Goal: Task Accomplishment & Management: Manage account settings

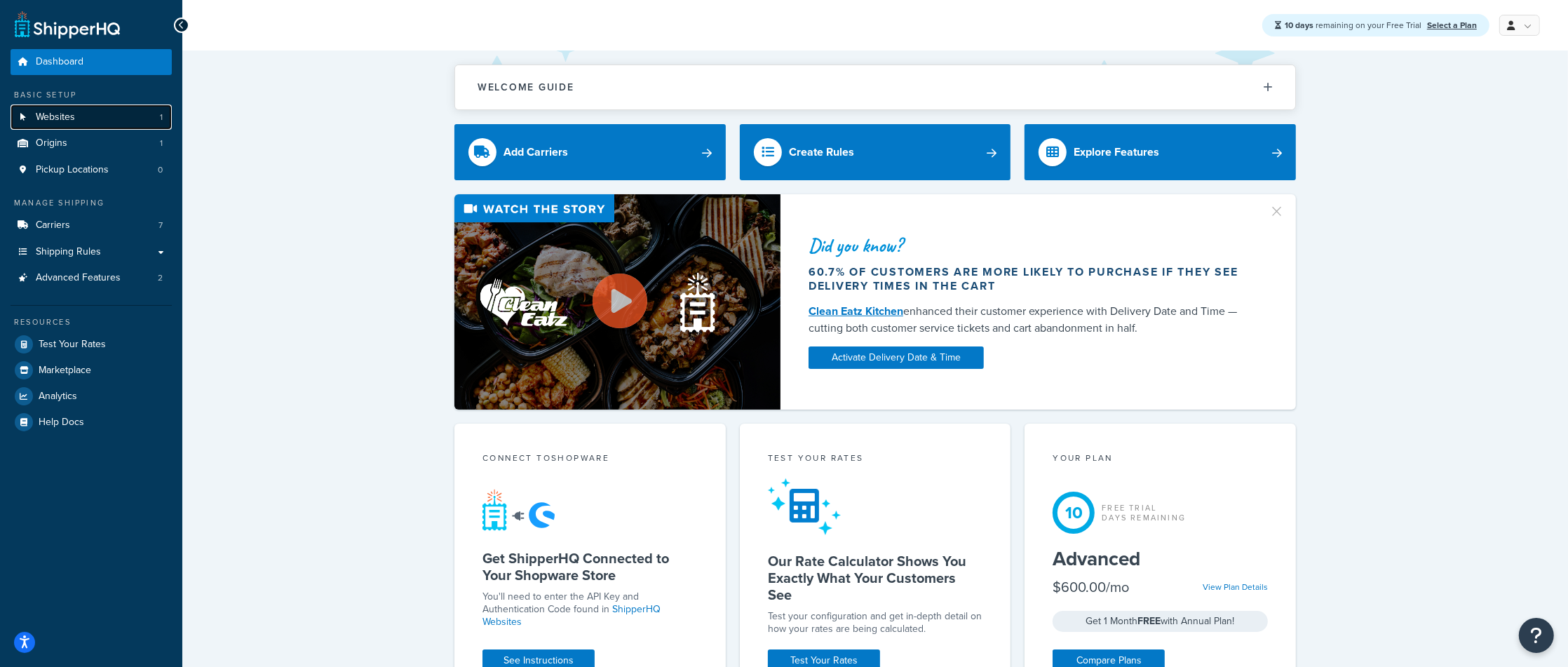
click at [62, 113] on span "Websites" at bounding box center [55, 117] width 39 height 12
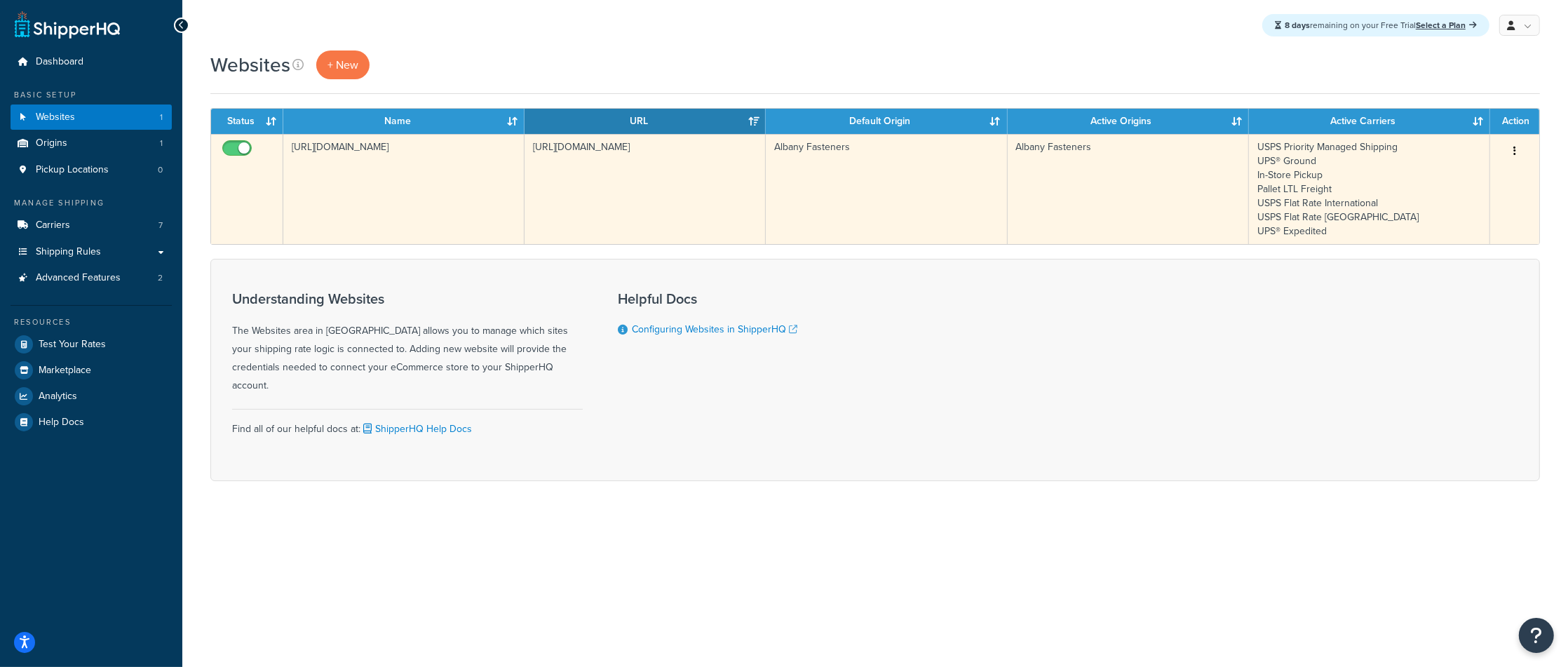
click at [1520, 151] on button "button" at bounding box center [1514, 151] width 19 height 23
click at [1439, 185] on link "Edit" at bounding box center [1457, 180] width 111 height 29
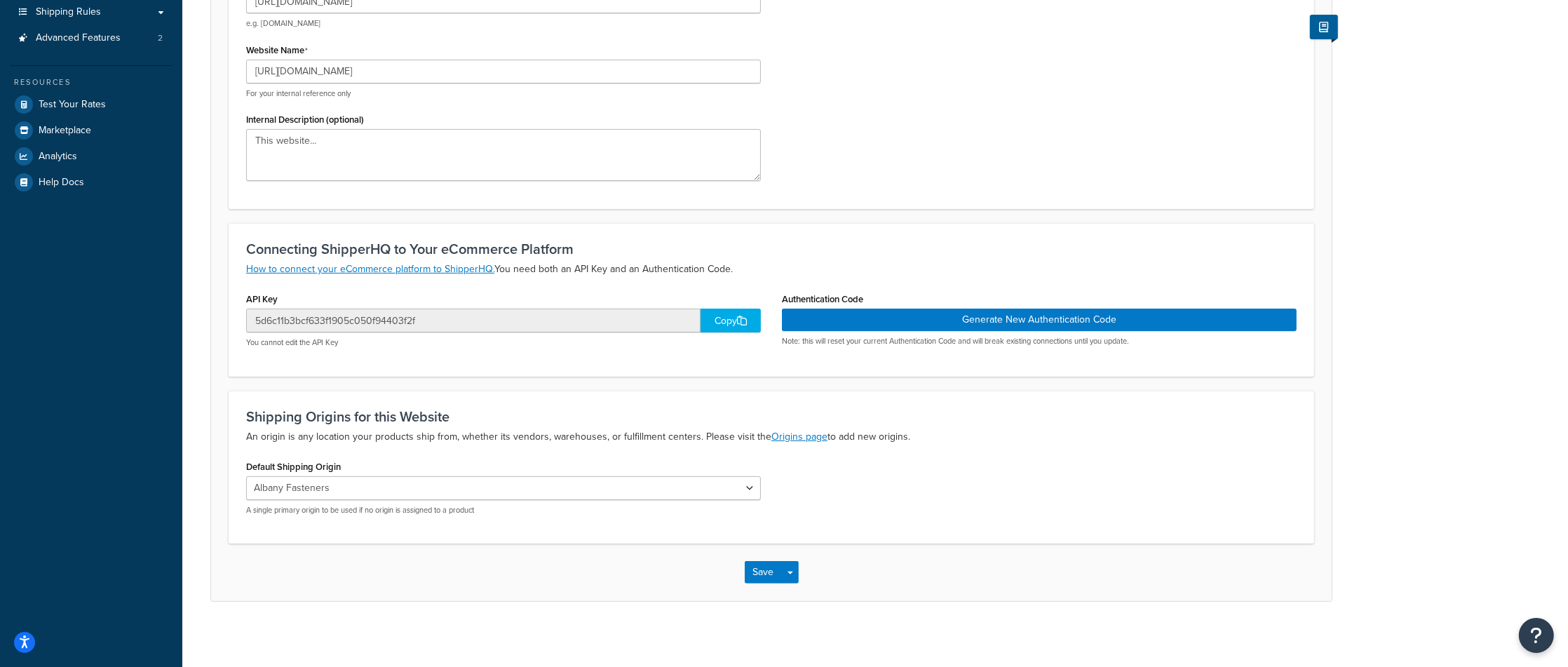
scroll to position [246, 0]
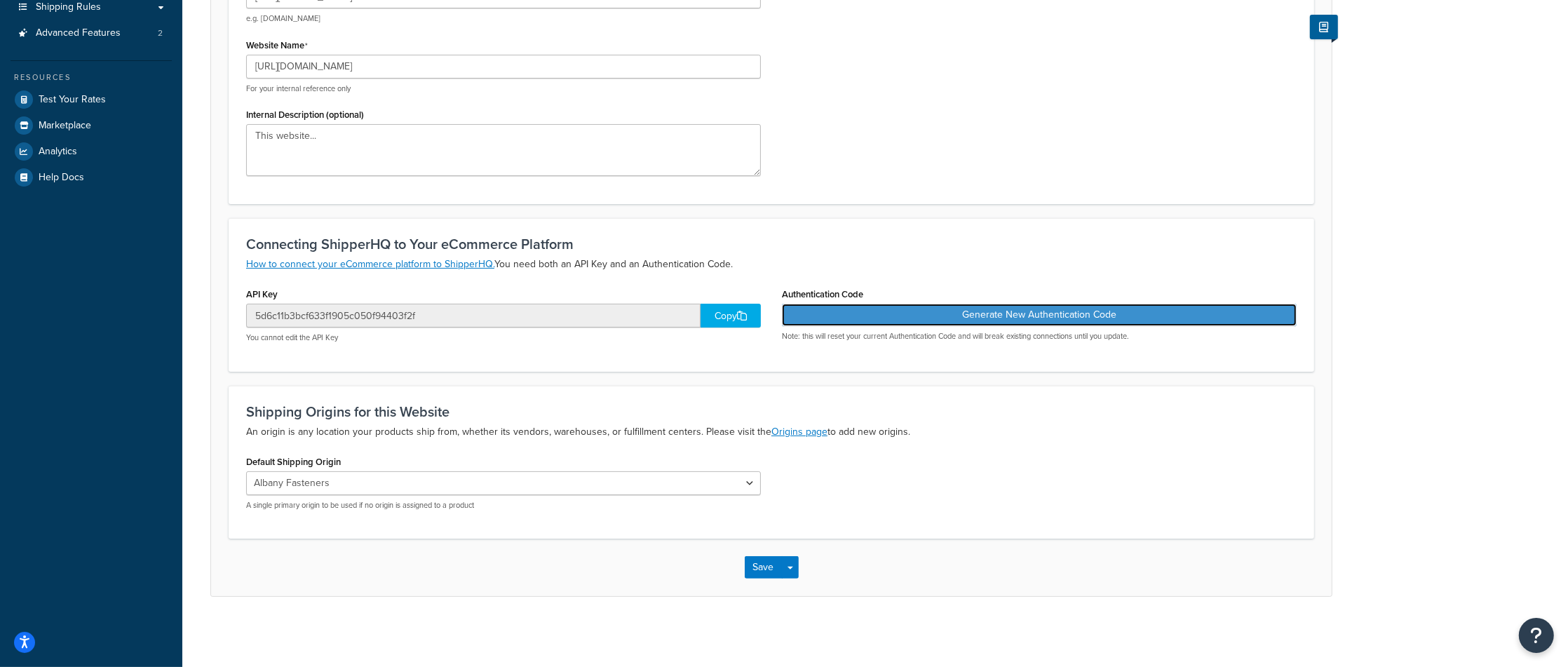
click at [1038, 318] on button "Generate New Authentication Code" at bounding box center [1039, 315] width 514 height 23
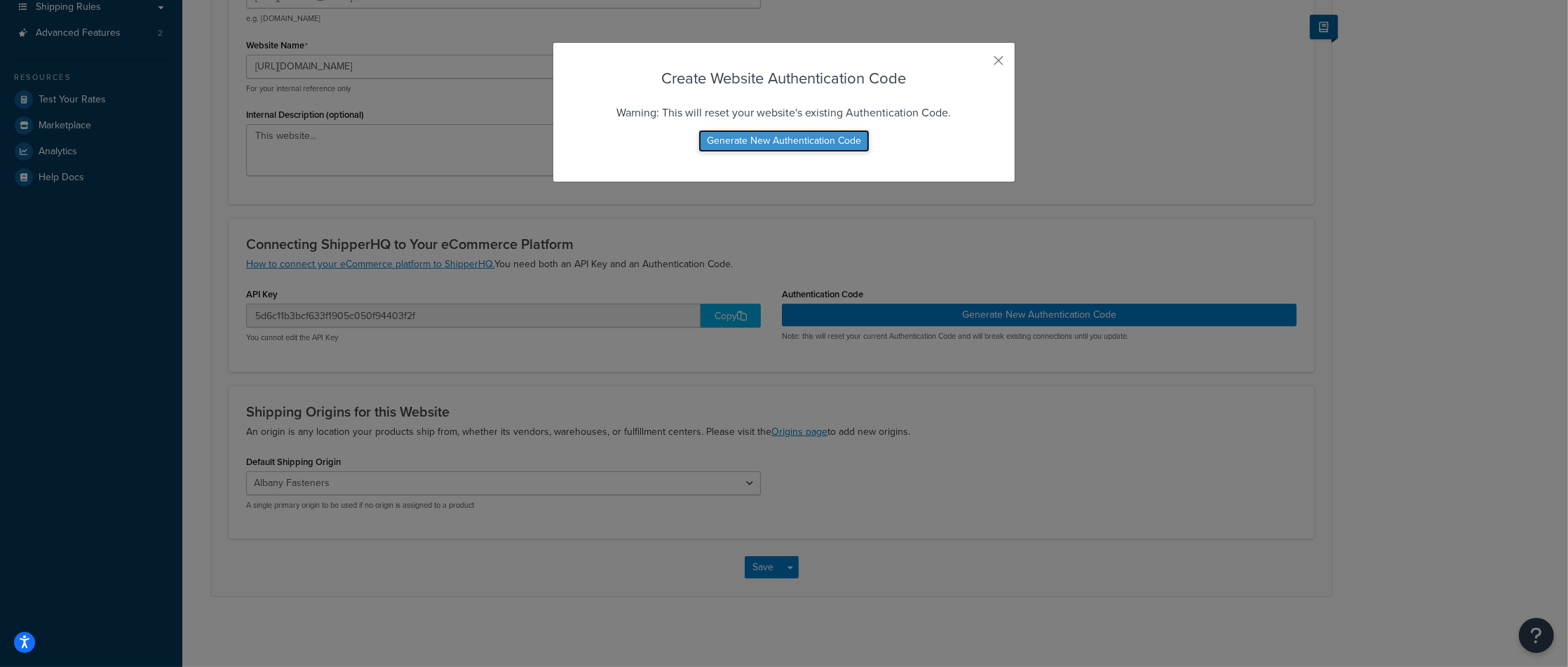
click at [781, 143] on button "Generate New Authentication Code" at bounding box center [784, 140] width 171 height 23
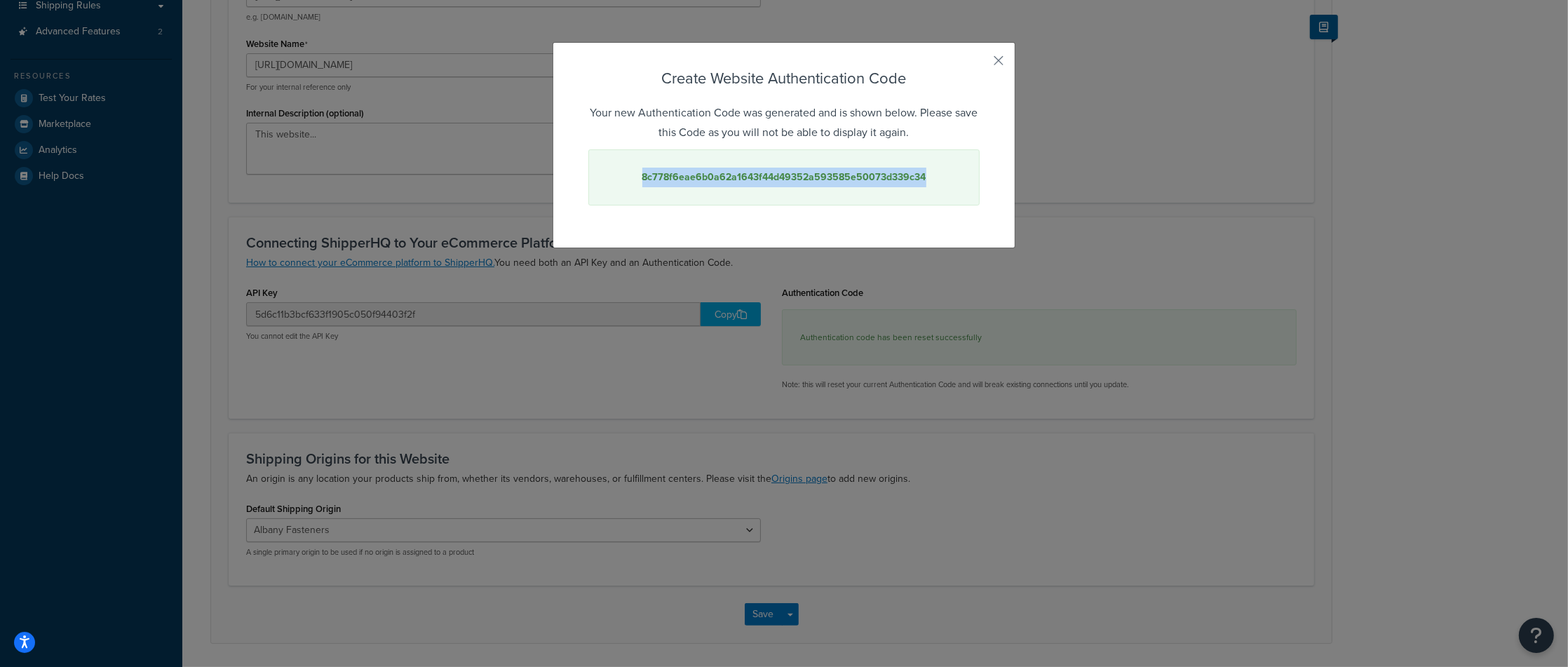
drag, startPoint x: 929, startPoint y: 178, endPoint x: 638, endPoint y: 178, distance: 291.0
click at [638, 178] on div "8c778f6eae6b0a62a1643f44d49352a593585e50073d339c34" at bounding box center [784, 178] width 391 height 56
copy strong "8c778f6eae6b0a62a1643f44d49352a593585e50073d339c34"
